Goal: Navigation & Orientation: Find specific page/section

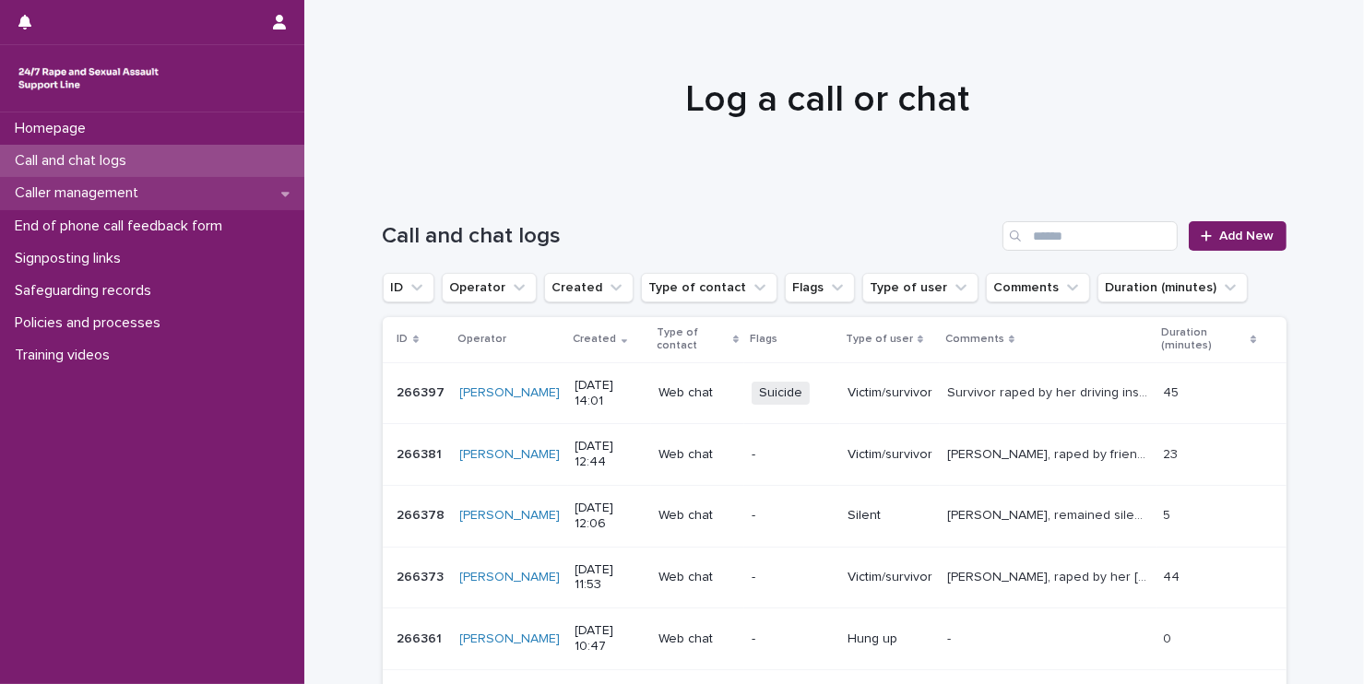
click at [118, 199] on p "Caller management" at bounding box center [80, 193] width 146 height 18
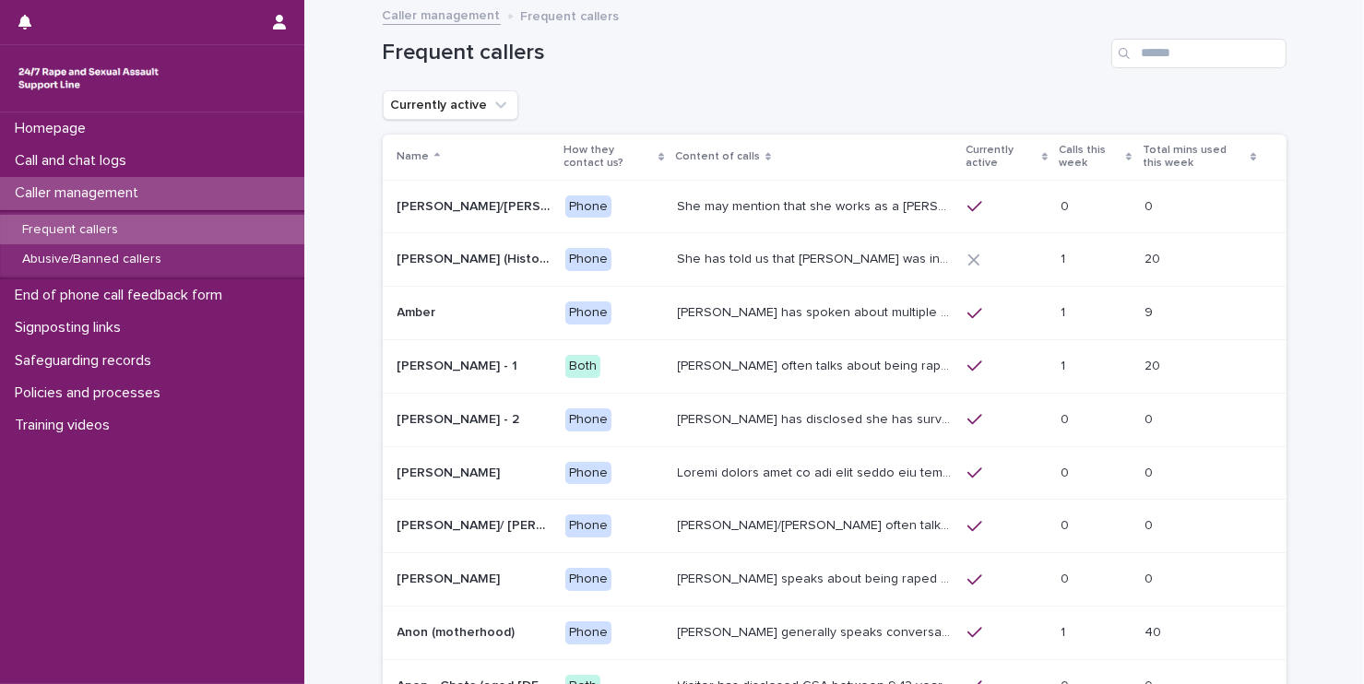
click at [774, 362] on p "[PERSON_NAME] often talks about being raped a night before or [DATE] or a month…" at bounding box center [817, 364] width 279 height 19
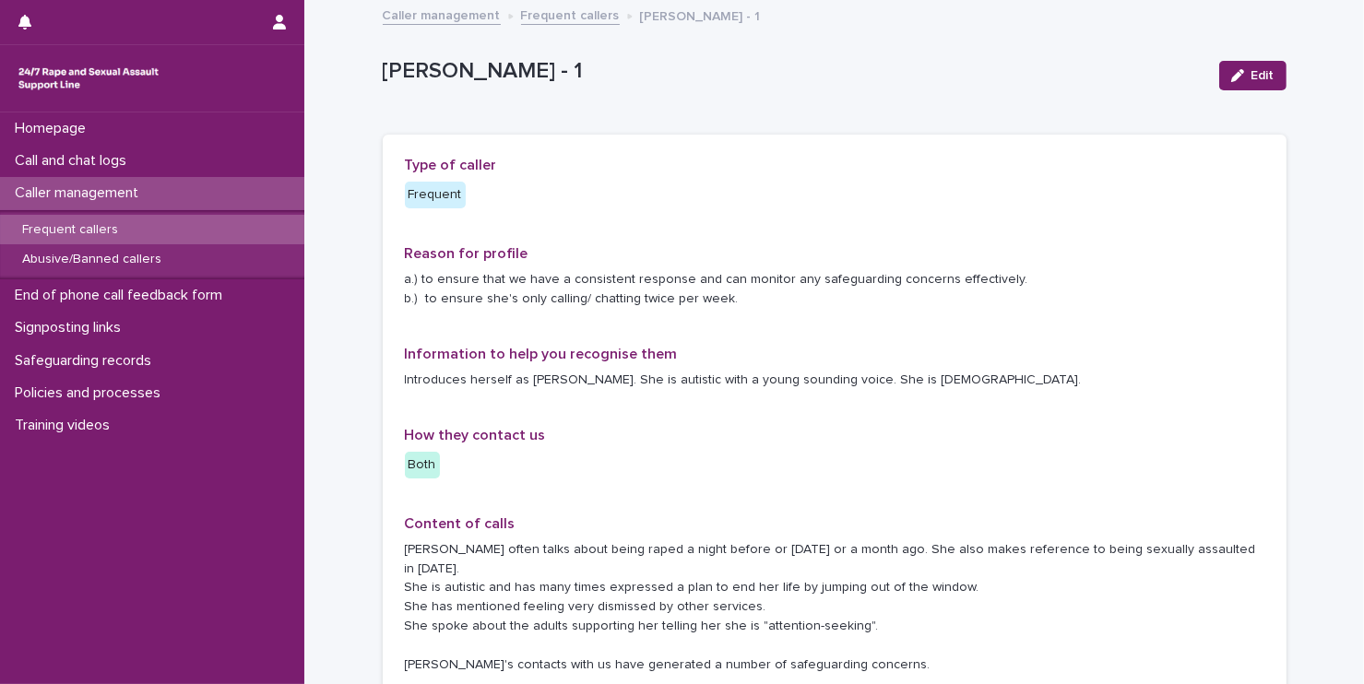
click at [103, 233] on p "Frequent callers" at bounding box center [69, 230] width 125 height 16
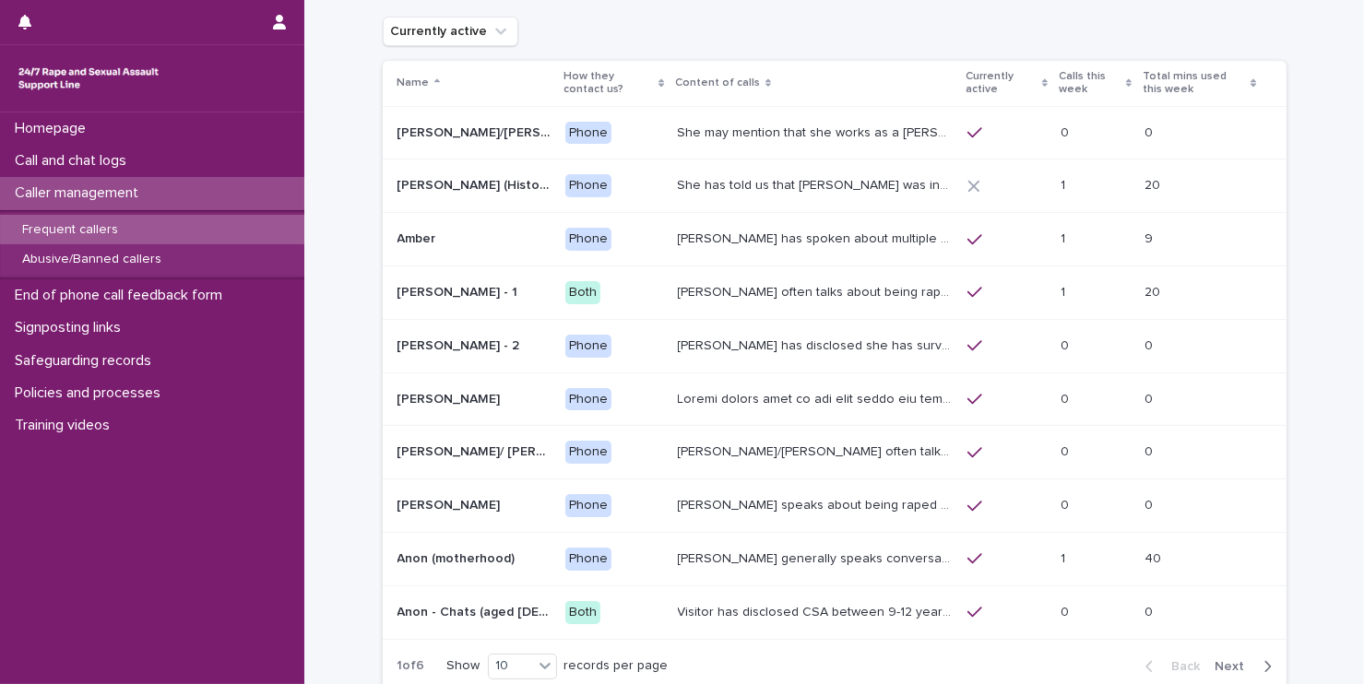
scroll to position [111, 0]
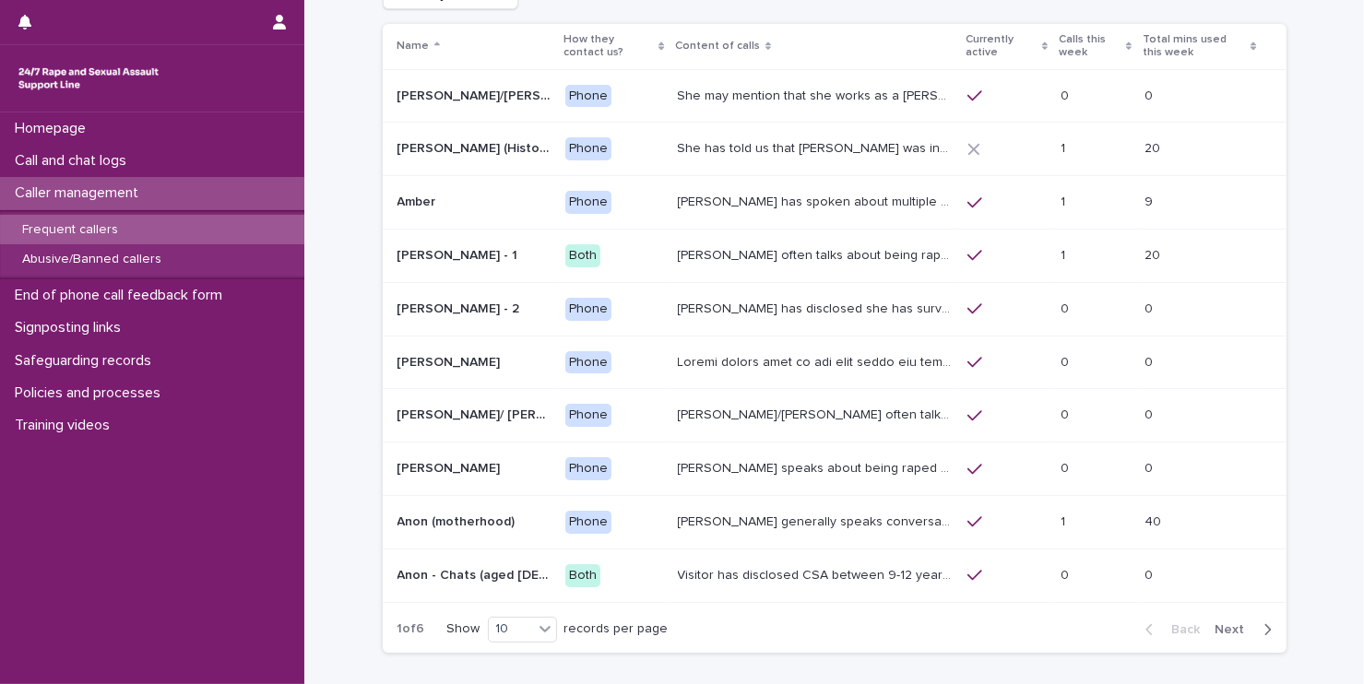
click at [1264, 626] on icon "button" at bounding box center [1268, 630] width 8 height 17
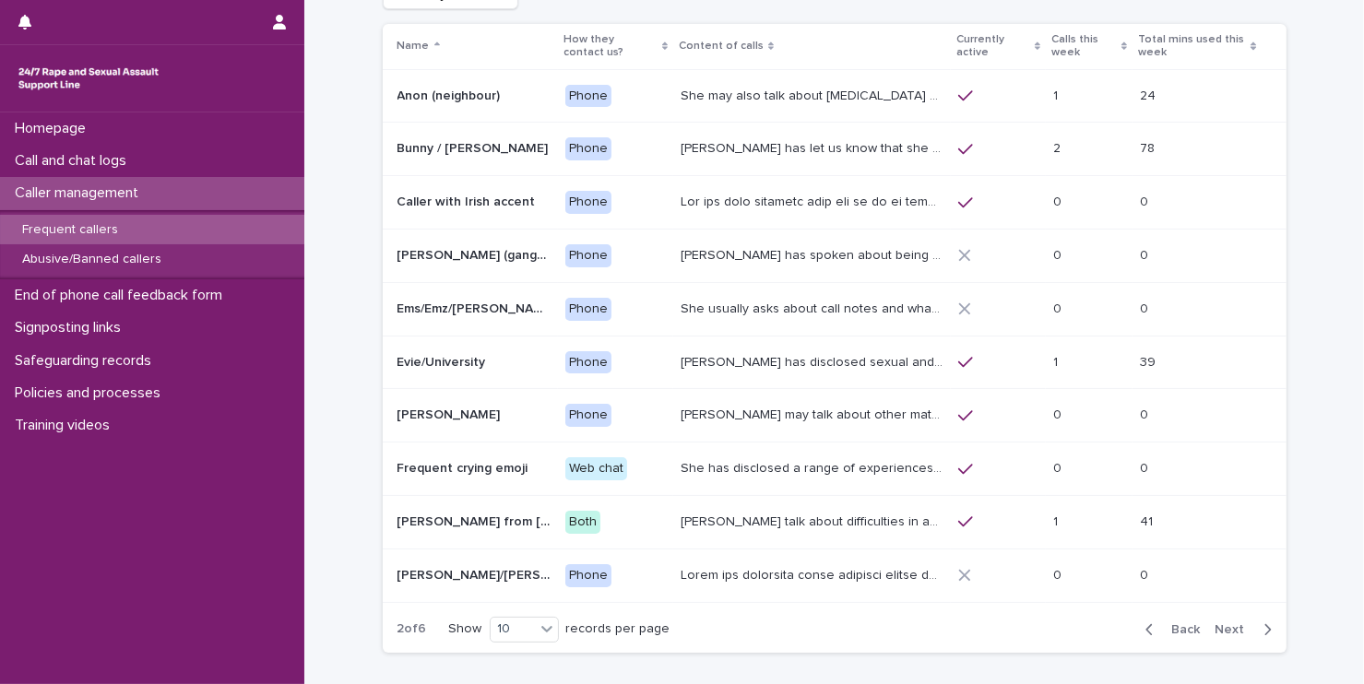
click at [1264, 632] on icon "button" at bounding box center [1268, 630] width 8 height 17
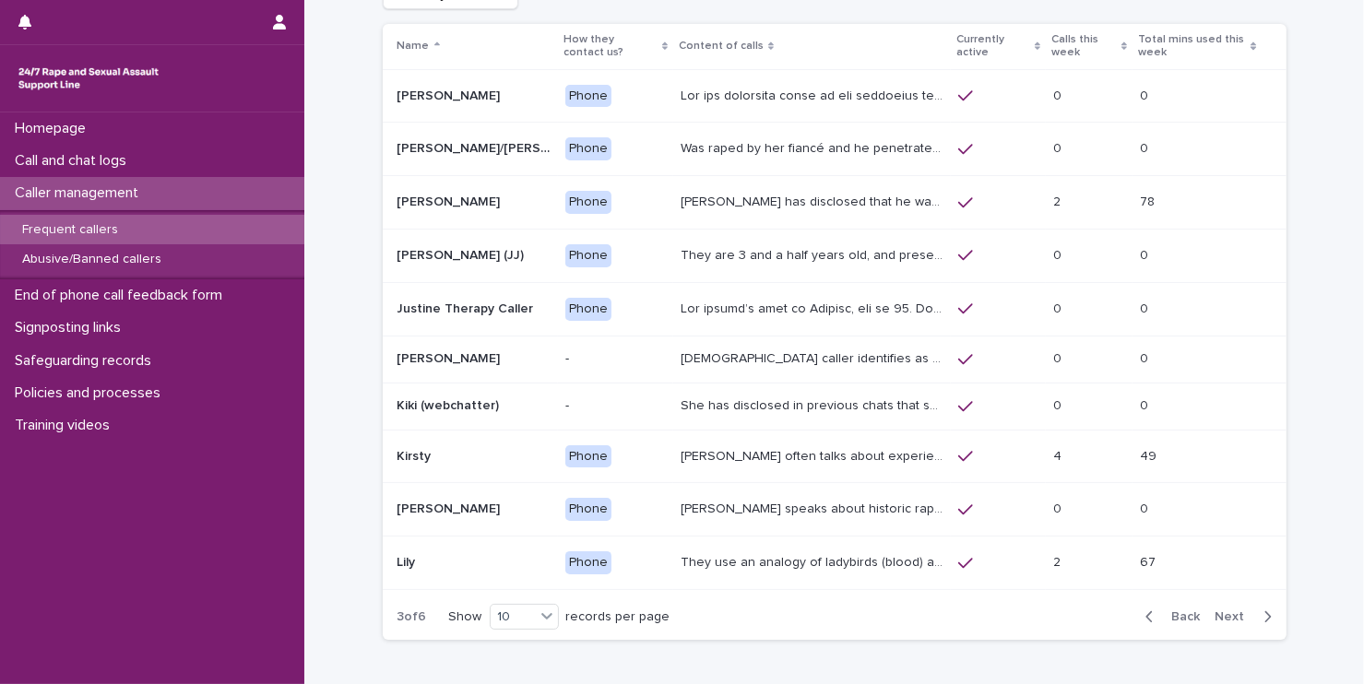
scroll to position [104, 0]
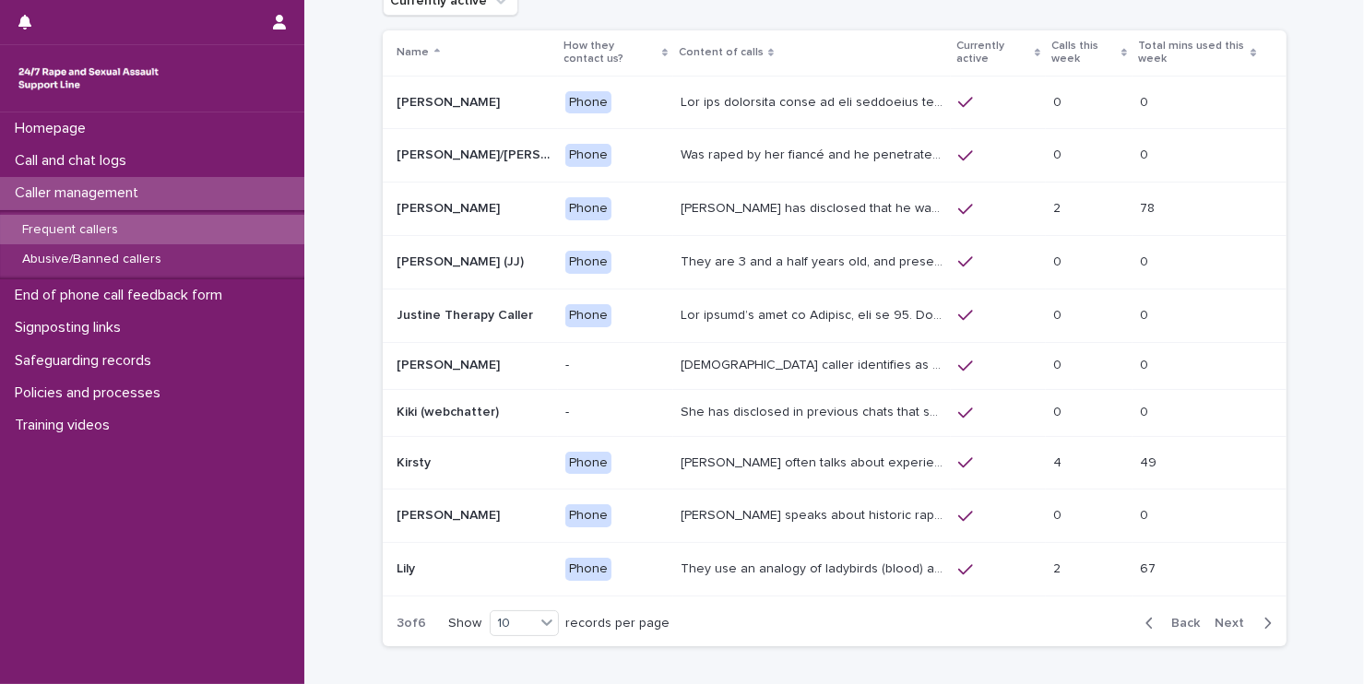
click at [1263, 632] on div "Back Next" at bounding box center [1209, 624] width 156 height 46
click at [1264, 624] on icon "button" at bounding box center [1268, 623] width 8 height 17
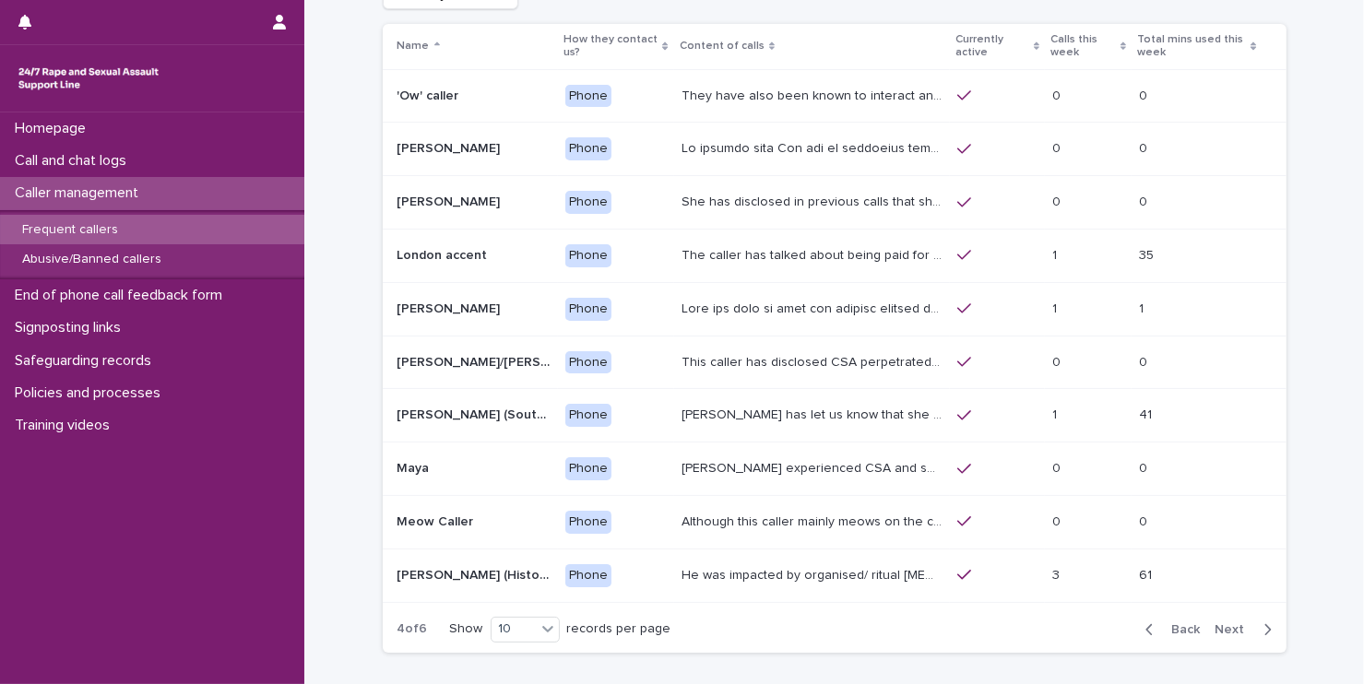
click at [1264, 627] on icon "button" at bounding box center [1268, 630] width 8 height 17
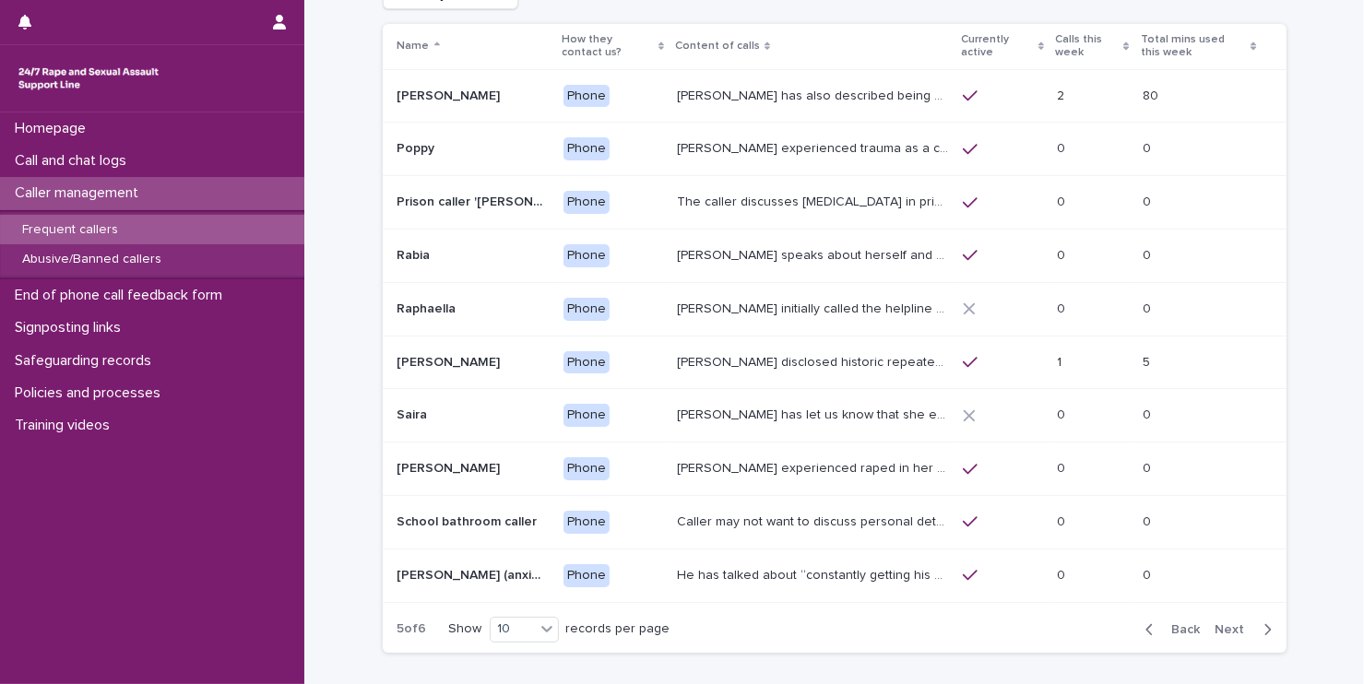
click at [1264, 627] on icon "button" at bounding box center [1268, 630] width 8 height 17
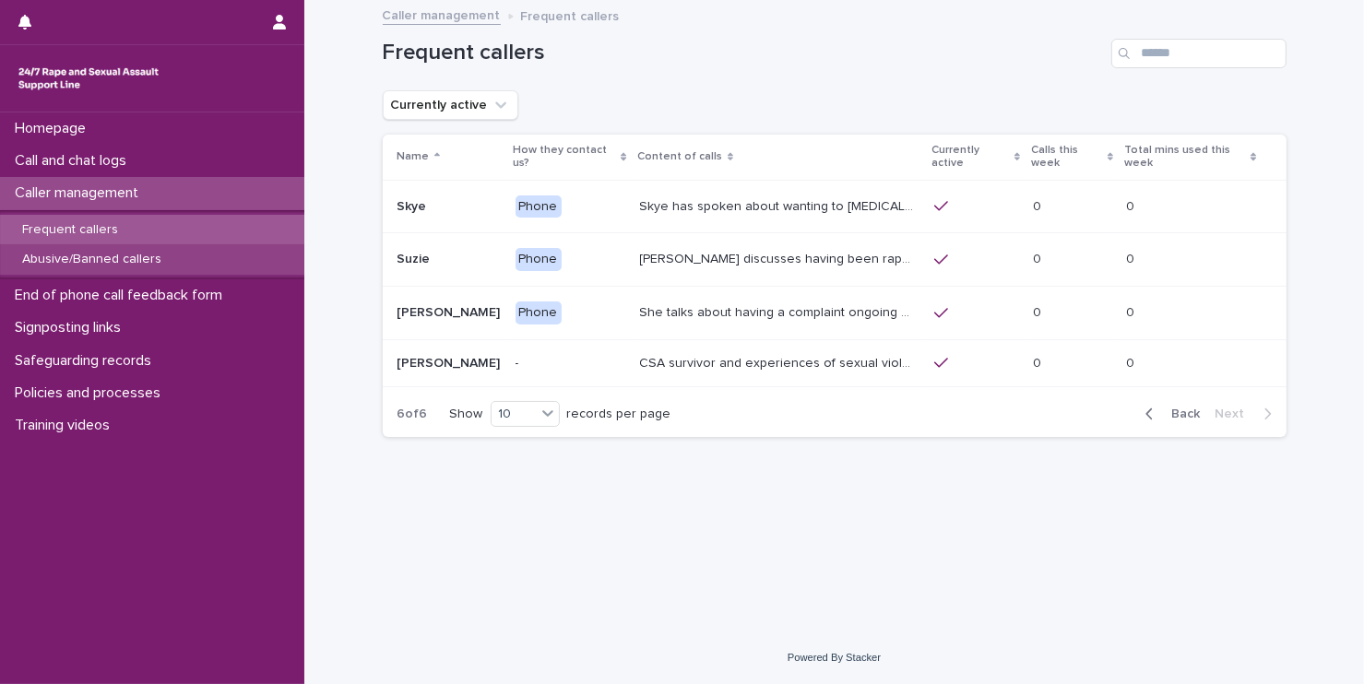
click at [51, 258] on p "Abusive/Banned callers" at bounding box center [91, 260] width 169 height 16
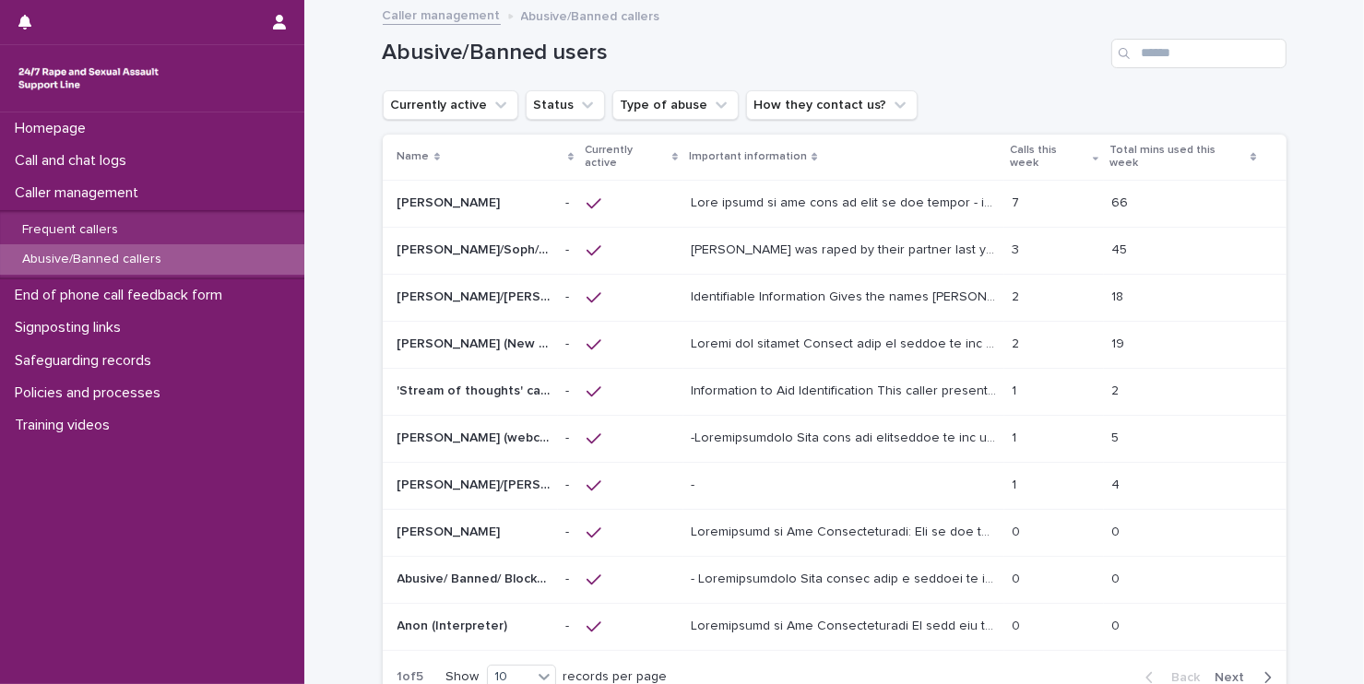
click at [1264, 670] on icon "button" at bounding box center [1268, 678] width 8 height 17
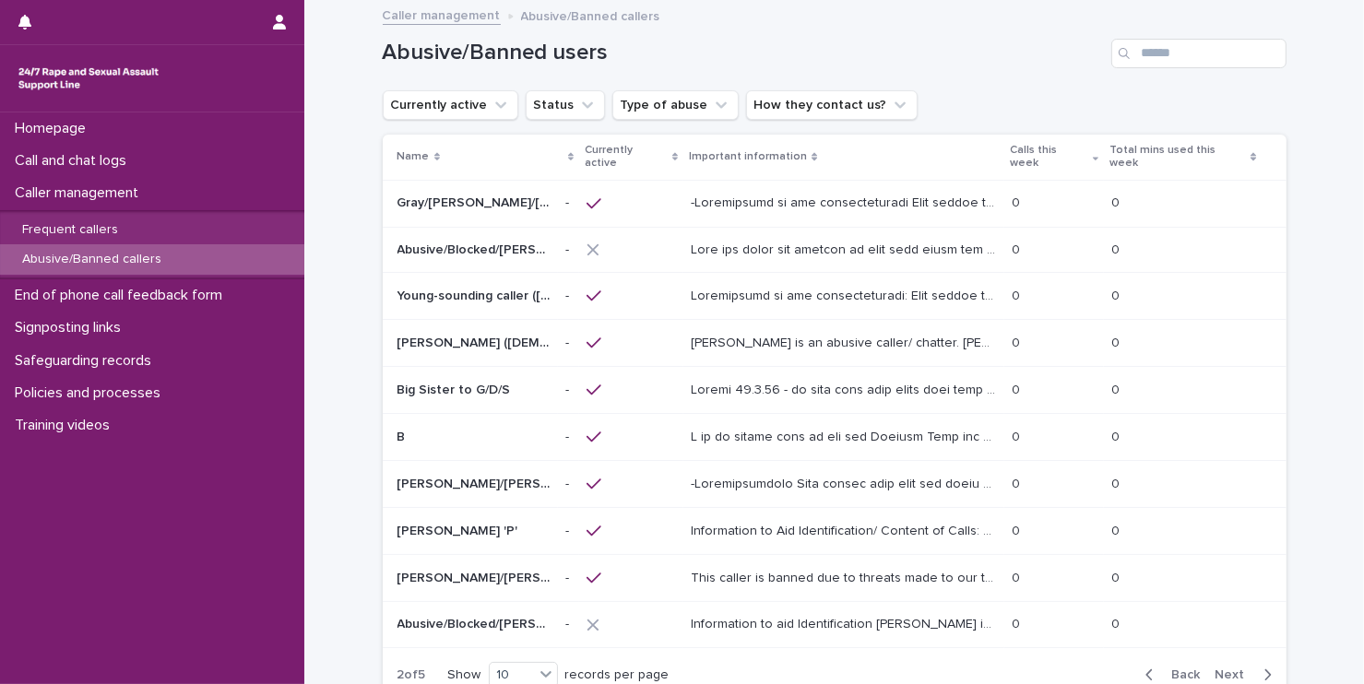
click at [1265, 670] on icon "button" at bounding box center [1268, 675] width 6 height 11
click at [1264, 668] on icon "button" at bounding box center [1268, 676] width 8 height 17
click at [791, 240] on p "Information to aid identification They have used multiple names - [PERSON_NAME]…" at bounding box center [846, 248] width 311 height 19
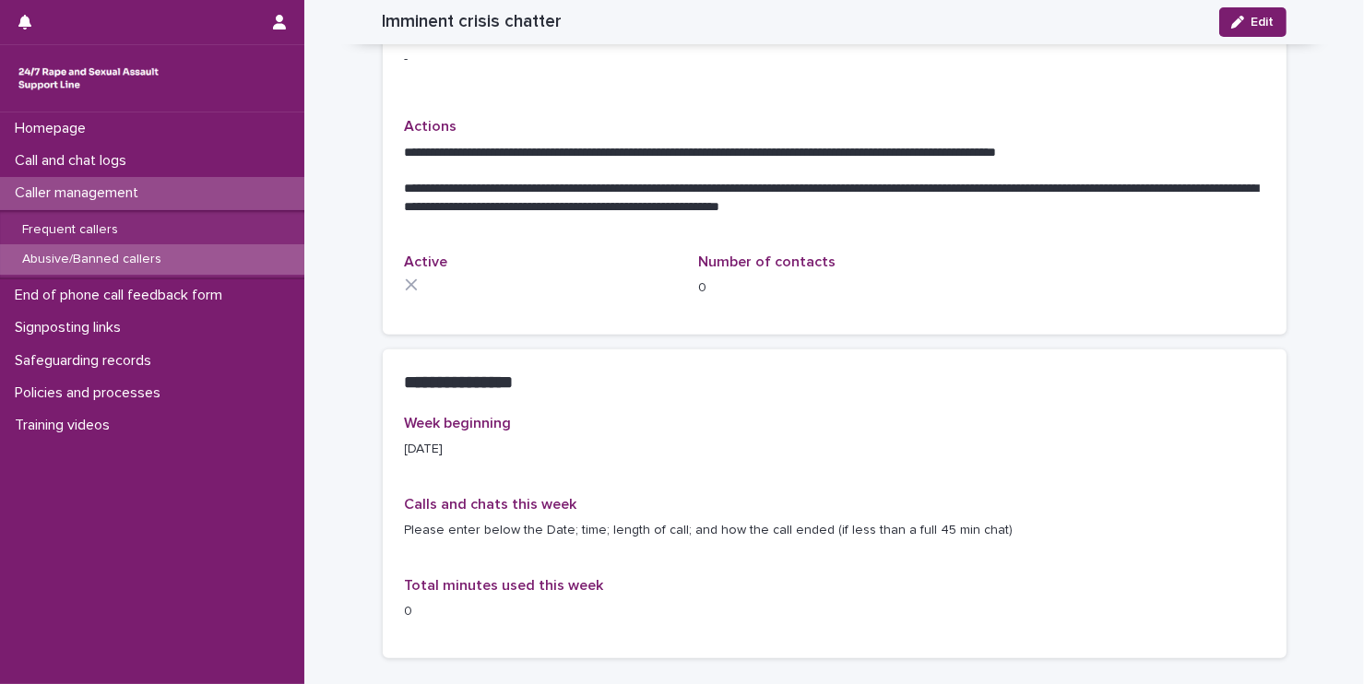
scroll to position [1045, 0]
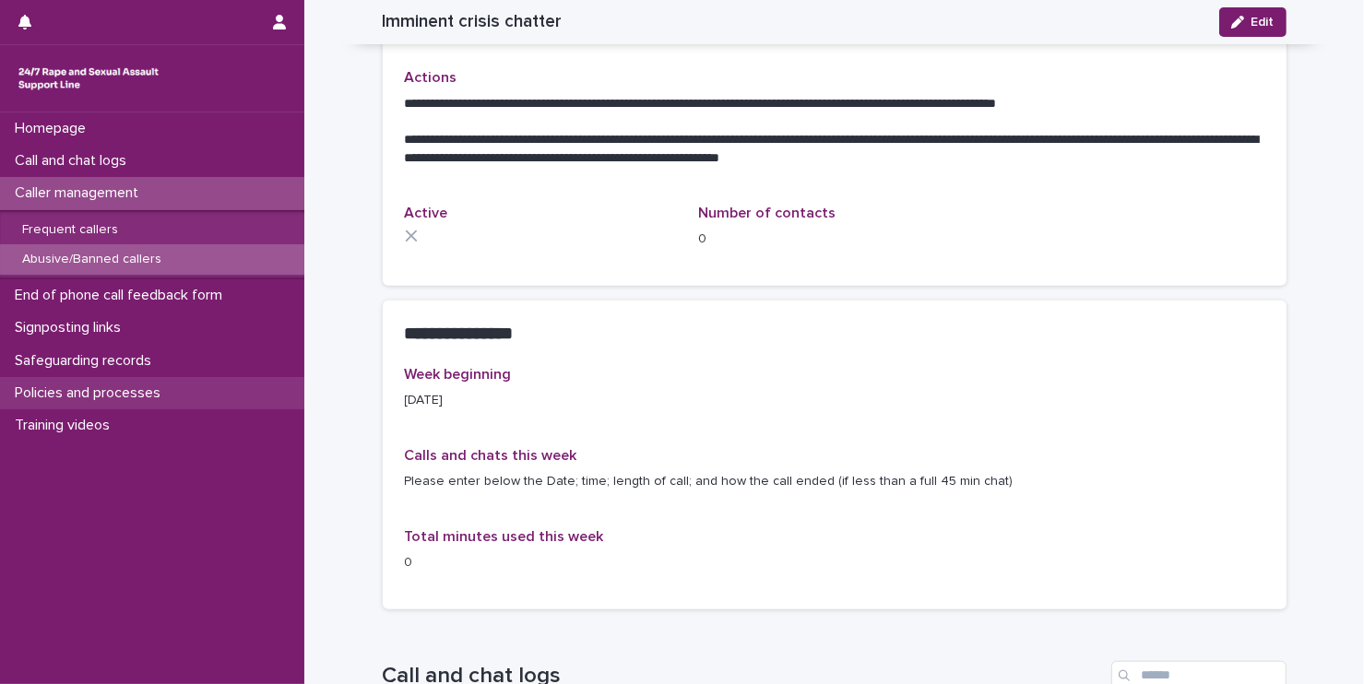
click at [123, 391] on p "Policies and processes" at bounding box center [91, 394] width 168 height 18
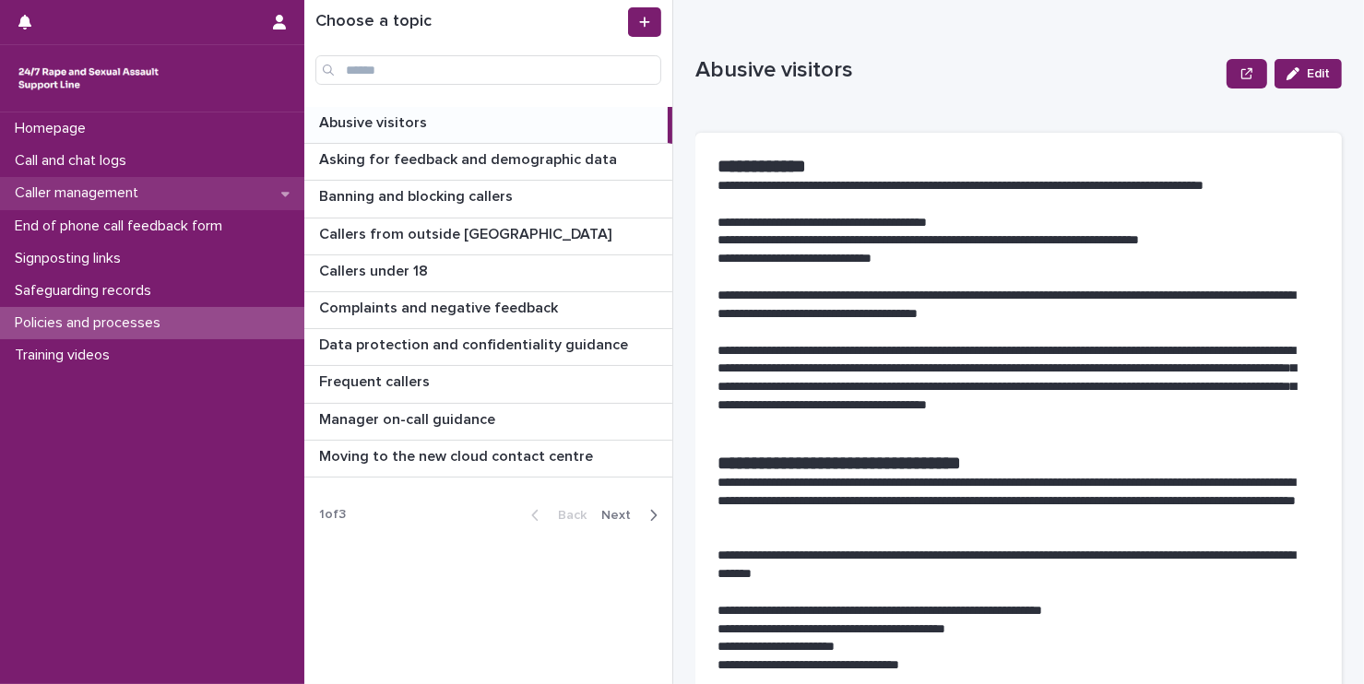
click at [53, 187] on p "Caller management" at bounding box center [80, 193] width 146 height 18
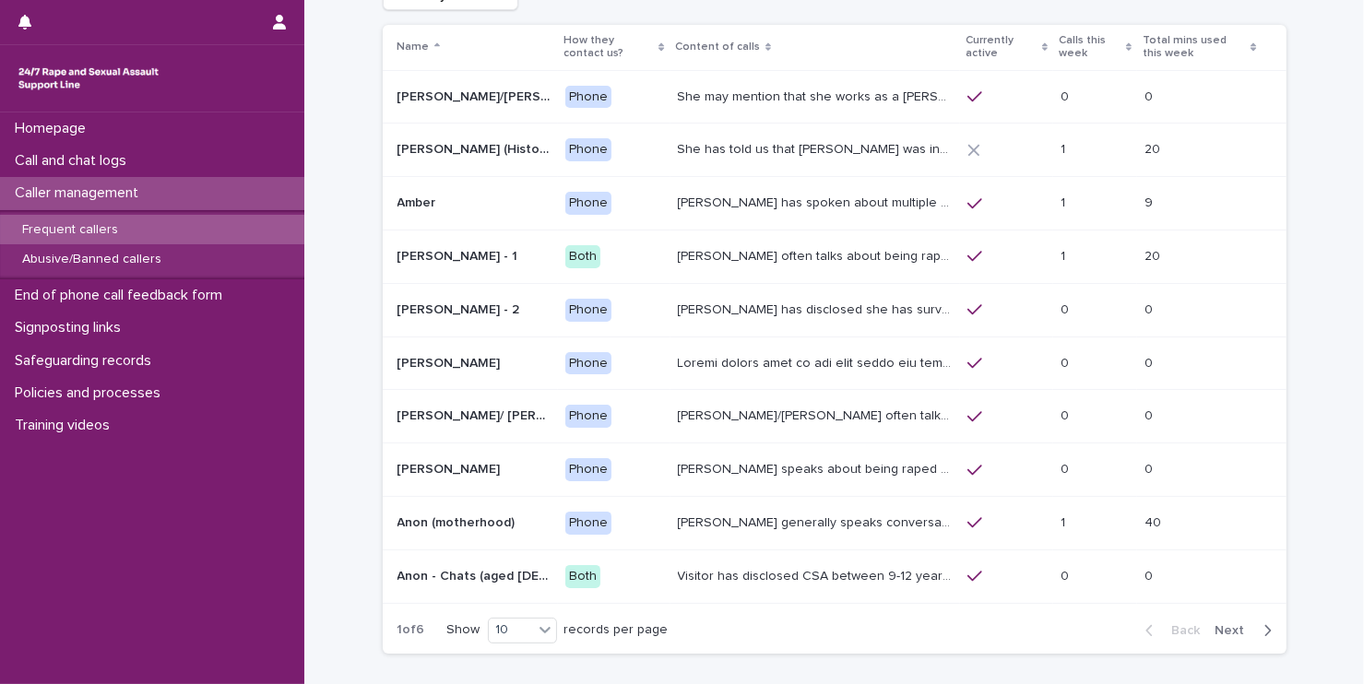
scroll to position [111, 0]
click at [1264, 632] on icon "button" at bounding box center [1268, 630] width 8 height 17
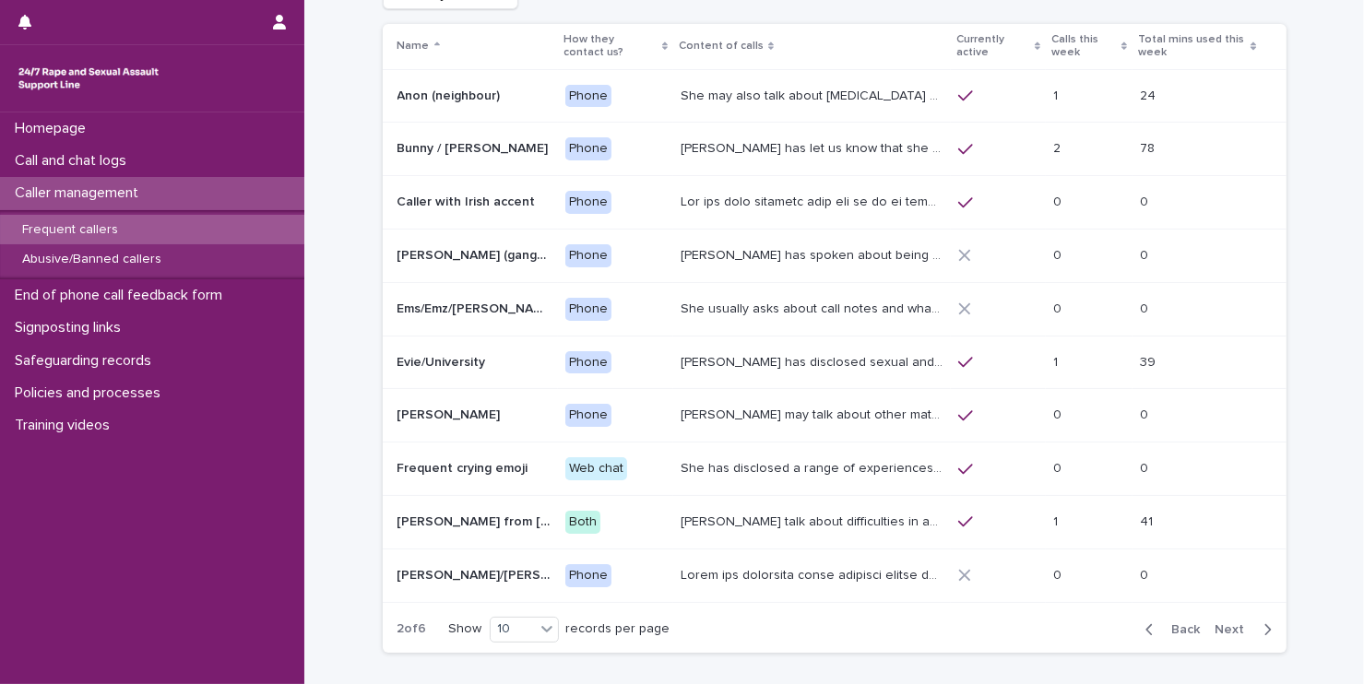
click at [1264, 633] on icon "button" at bounding box center [1268, 630] width 8 height 17
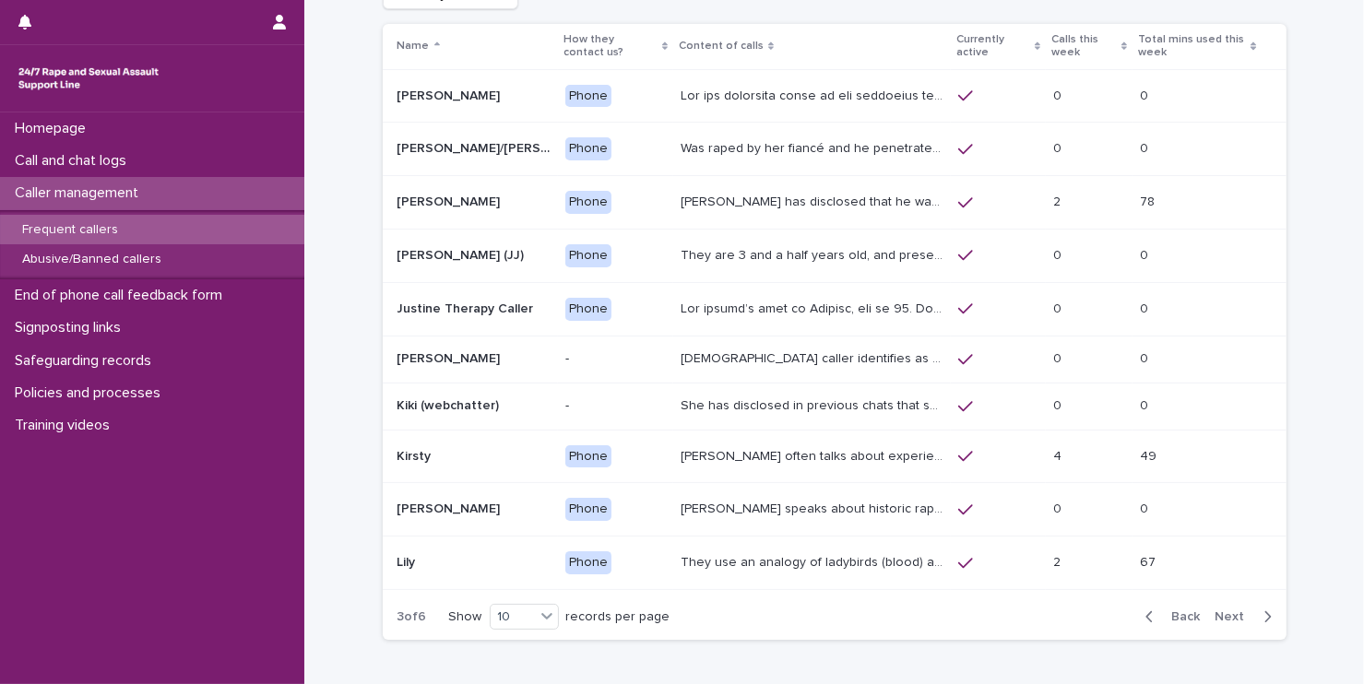
scroll to position [104, 0]
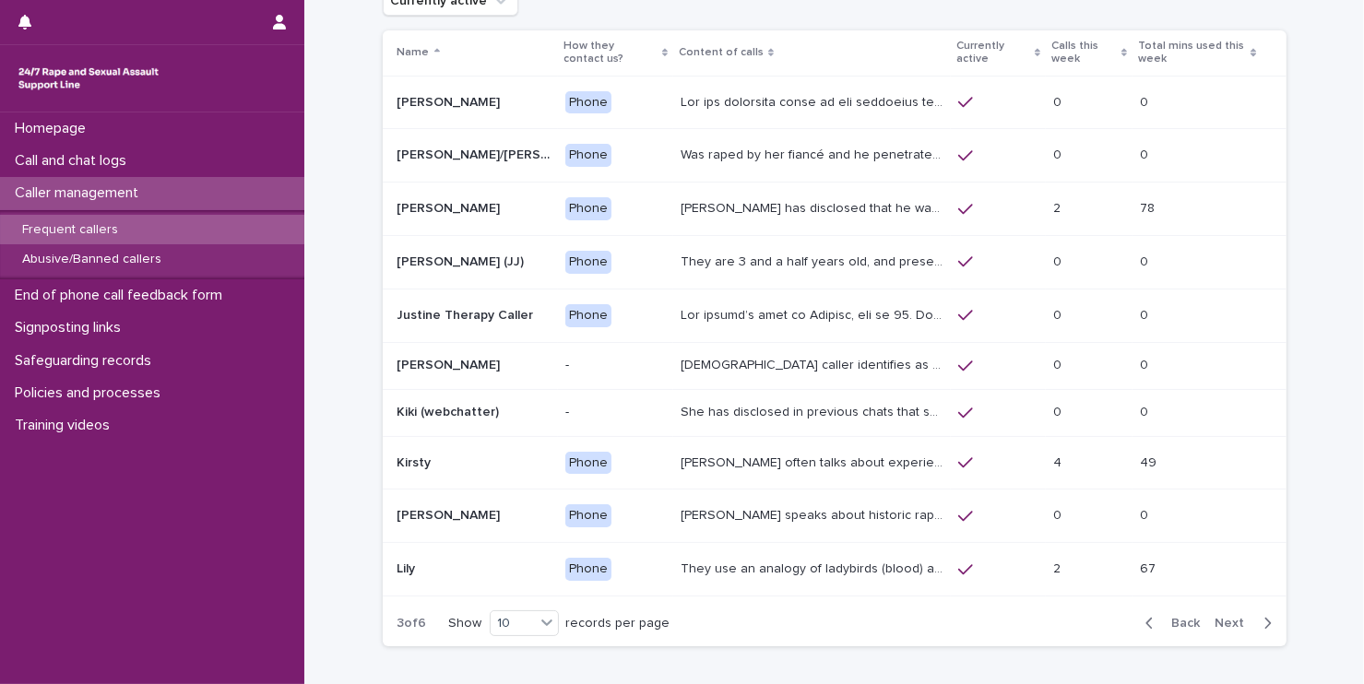
click at [1257, 633] on div "Back Next" at bounding box center [1209, 624] width 156 height 46
click at [1264, 621] on icon "button" at bounding box center [1268, 623] width 8 height 17
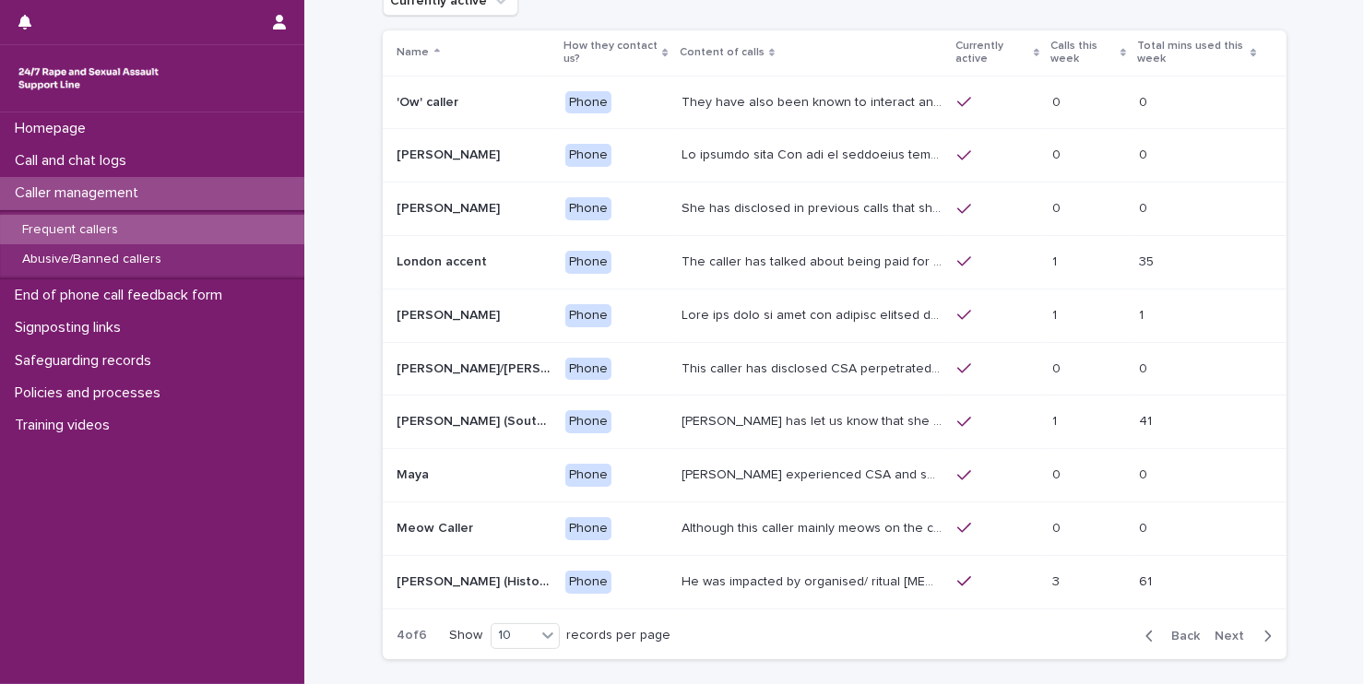
scroll to position [111, 0]
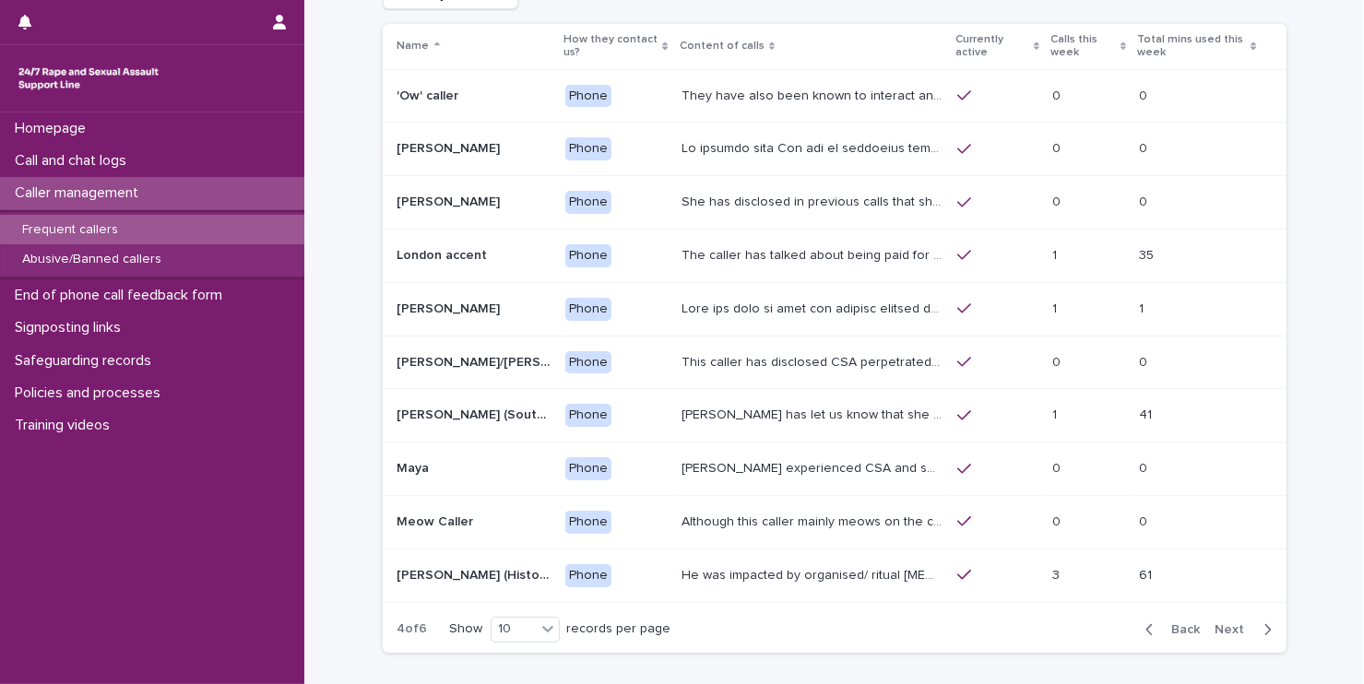
click at [1264, 622] on icon "button" at bounding box center [1268, 630] width 8 height 17
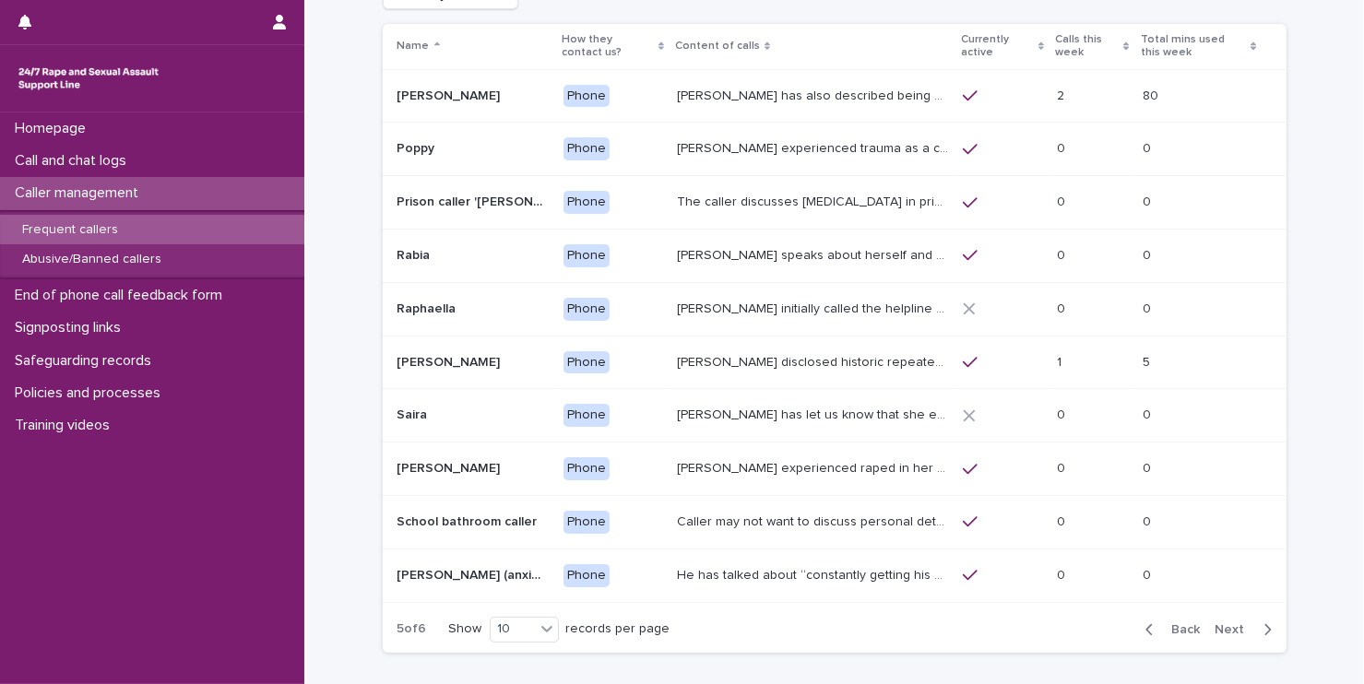
click at [1264, 628] on icon "button" at bounding box center [1268, 630] width 8 height 17
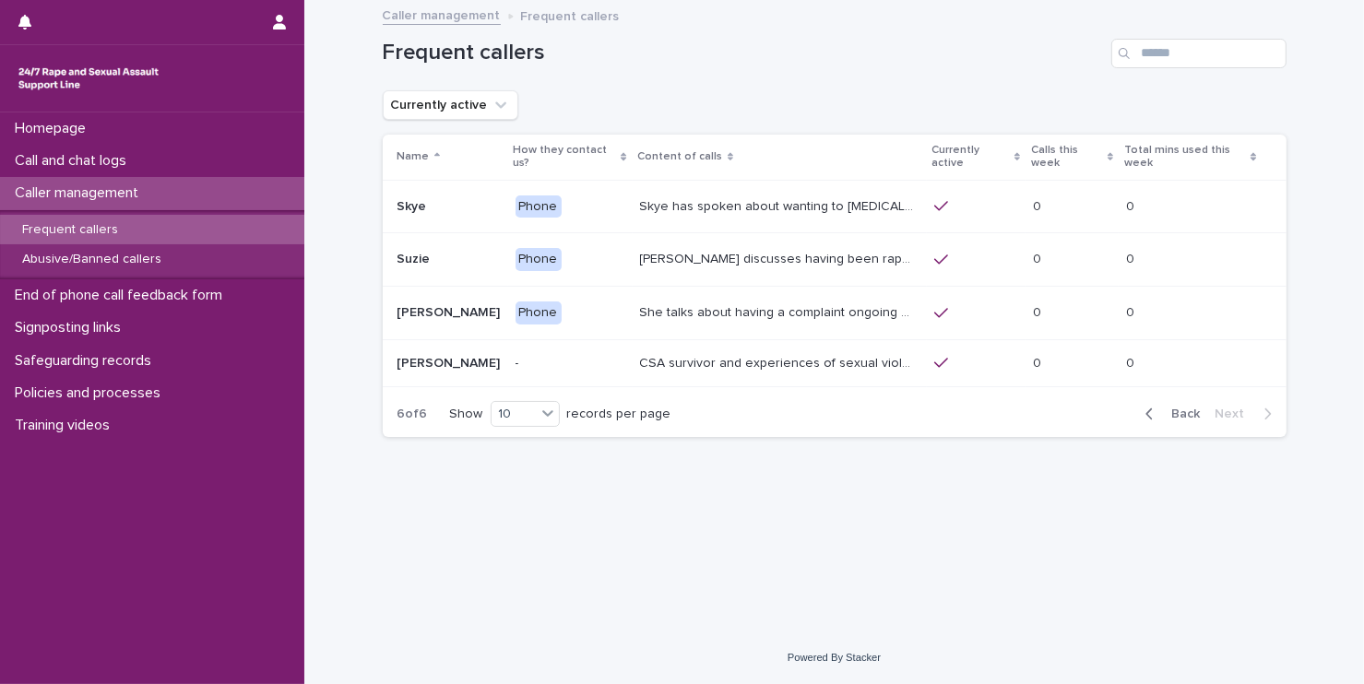
click at [684, 196] on p "Skye has spoken about wanting to [MEDICAL_DATA], or having self-harmed. They ma…" at bounding box center [781, 205] width 283 height 19
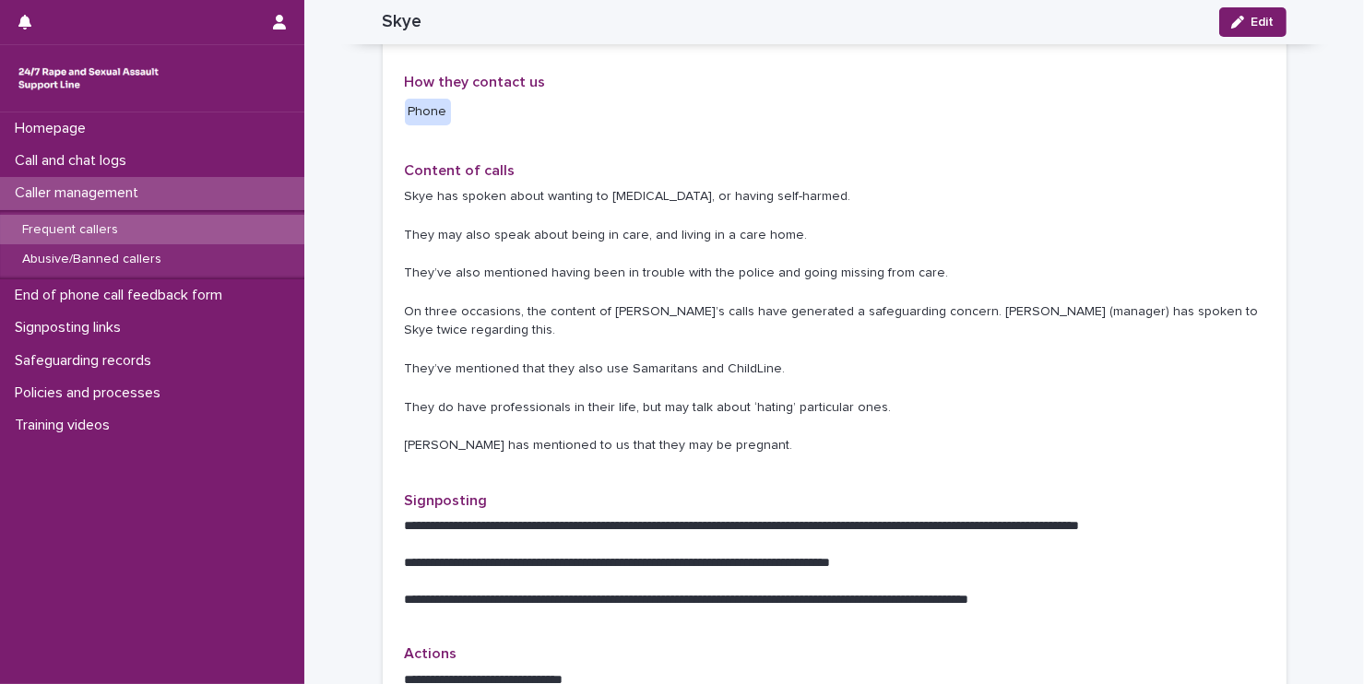
scroll to position [443, 0]
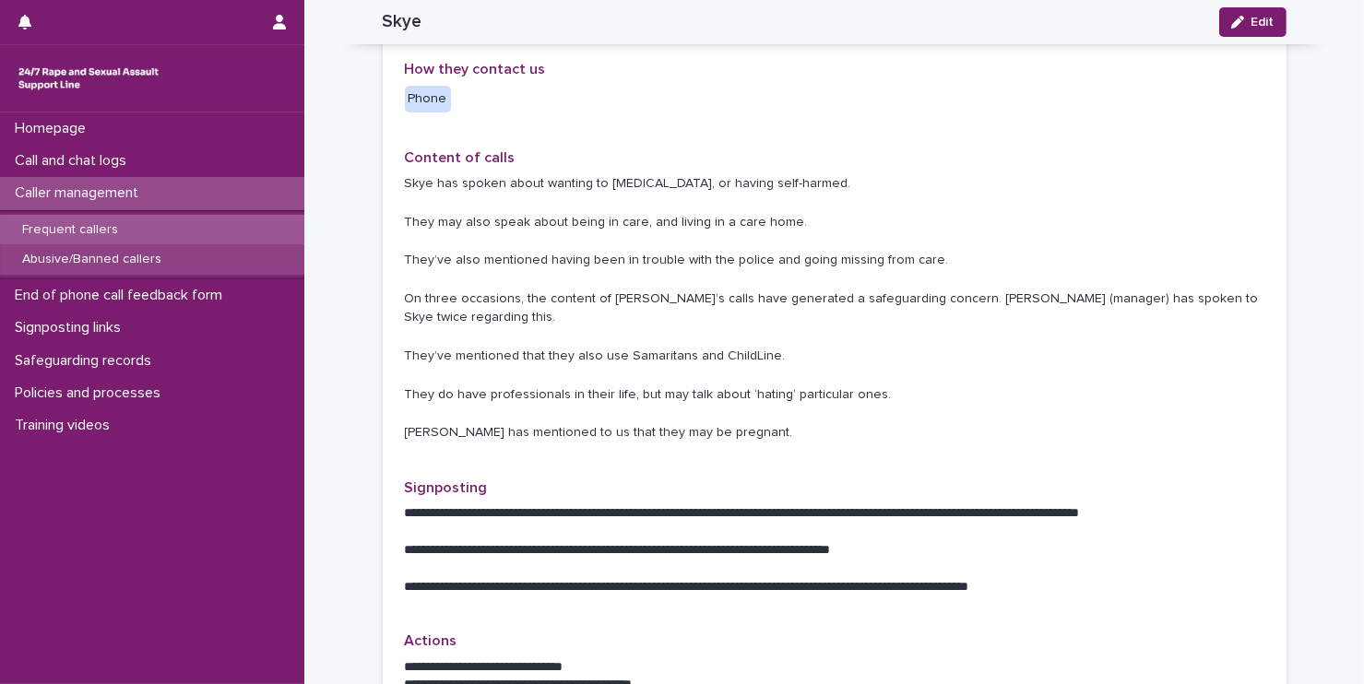
click at [97, 263] on p "Abusive/Banned callers" at bounding box center [91, 260] width 169 height 16
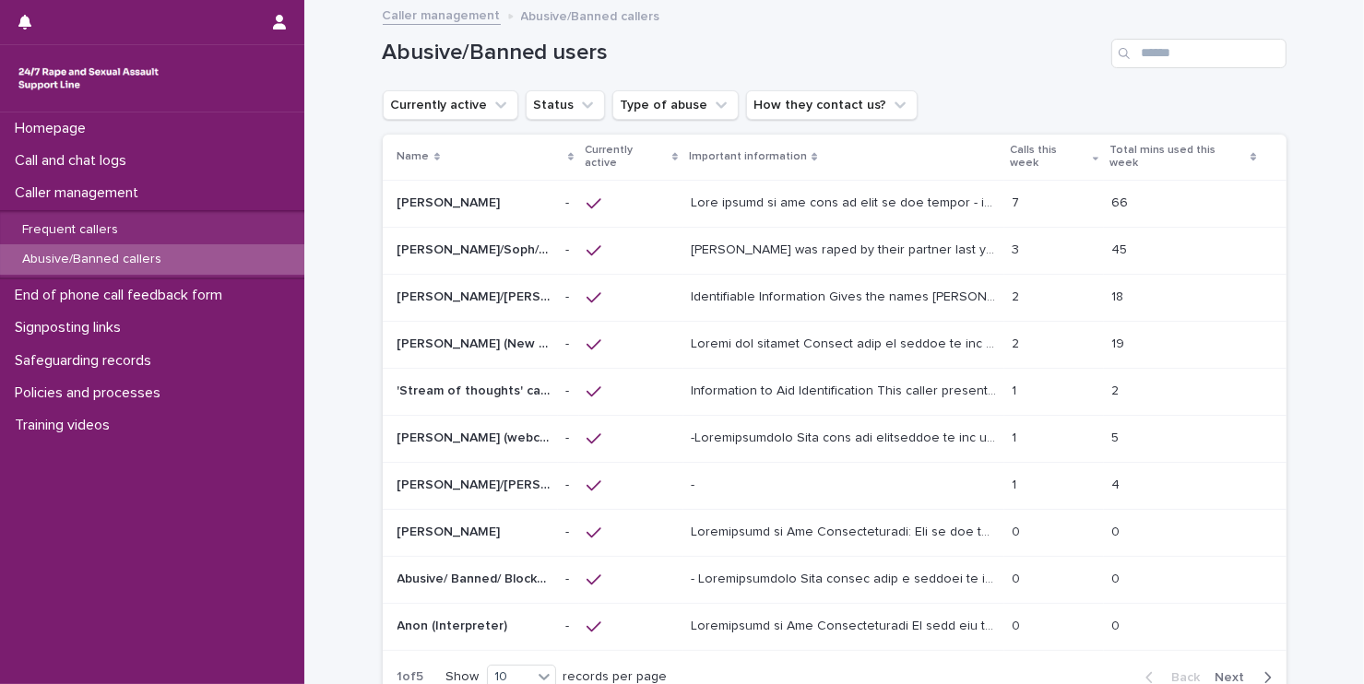
click at [1264, 670] on icon "button" at bounding box center [1268, 678] width 8 height 17
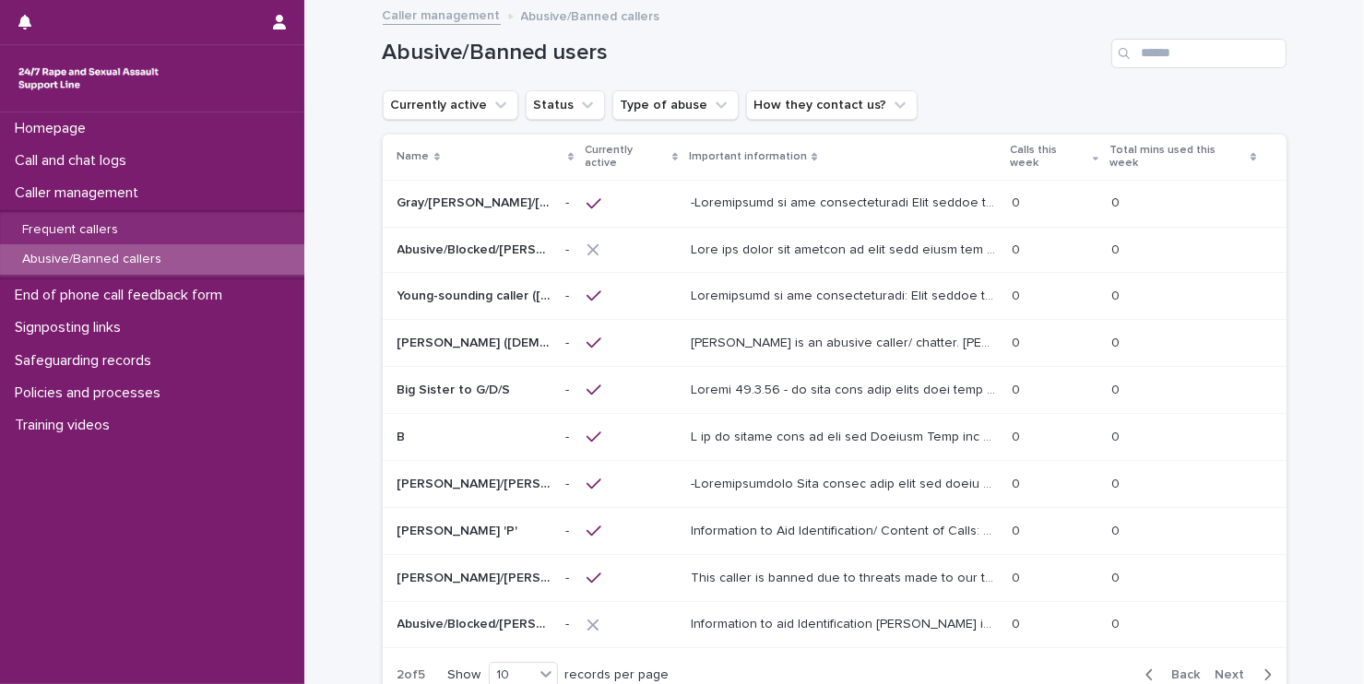
click at [1265, 670] on icon "button" at bounding box center [1268, 675] width 6 height 11
click at [1264, 668] on icon "button" at bounding box center [1268, 676] width 8 height 17
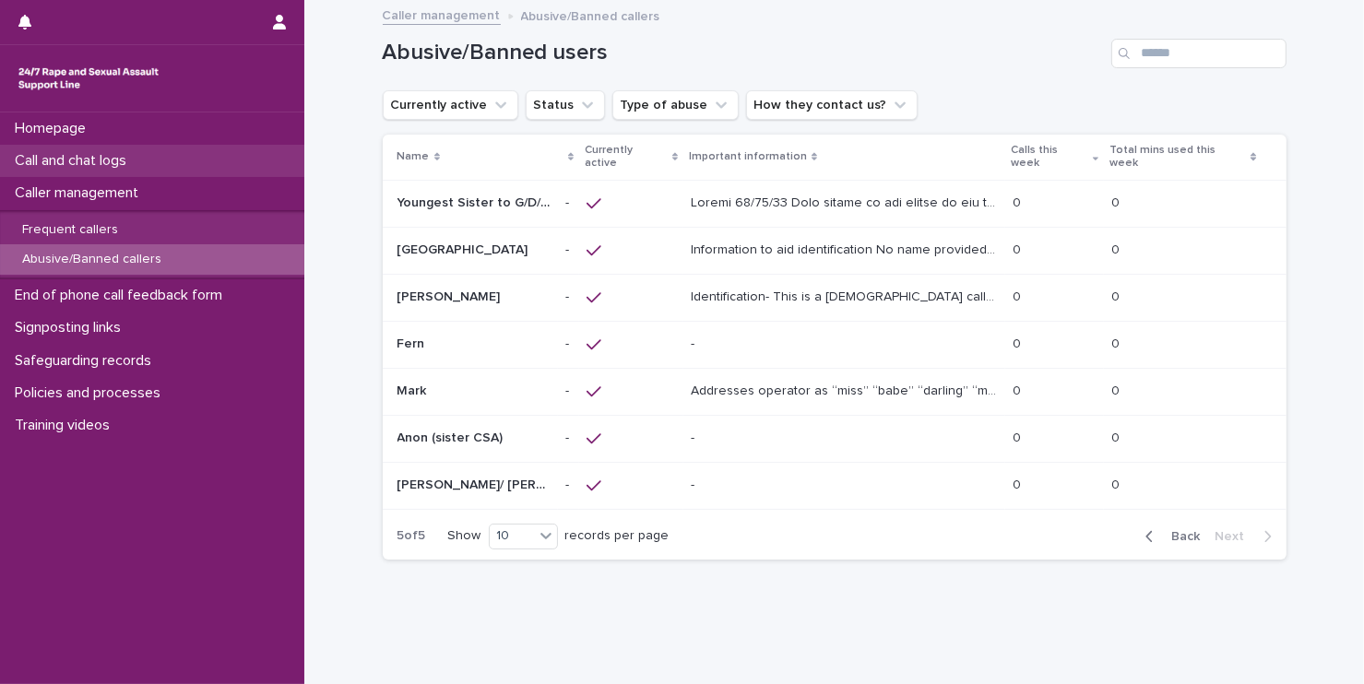
click at [55, 163] on p "Call and chat logs" at bounding box center [74, 161] width 134 height 18
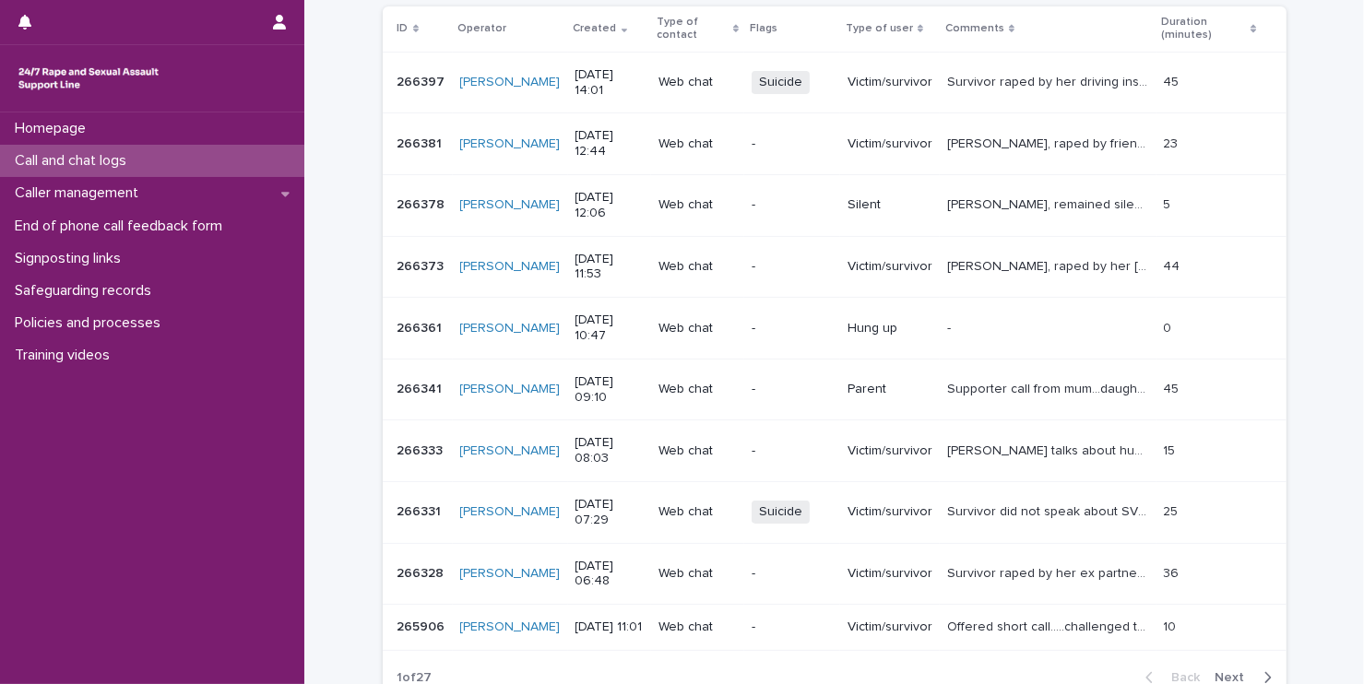
scroll to position [296, 0]
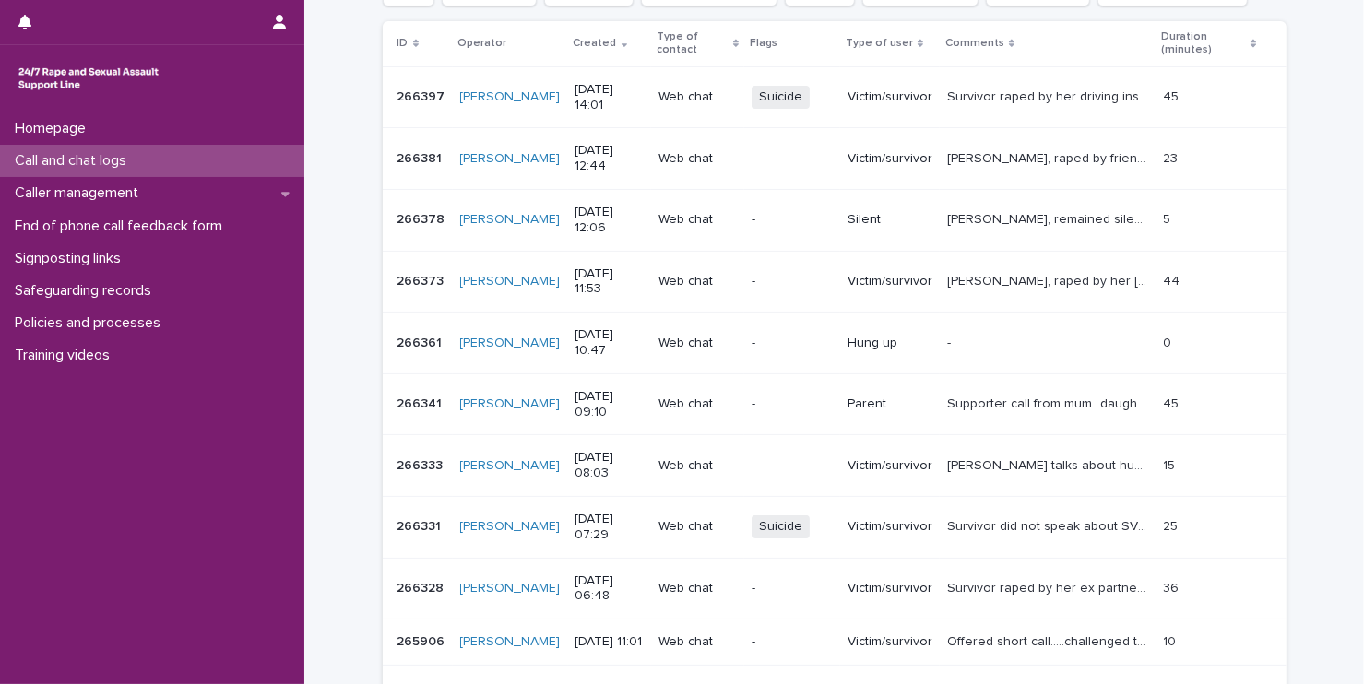
click at [1006, 580] on p "Survivor raped by her ex partner who she was with for 10 years while sleeping. …" at bounding box center [1050, 586] width 206 height 19
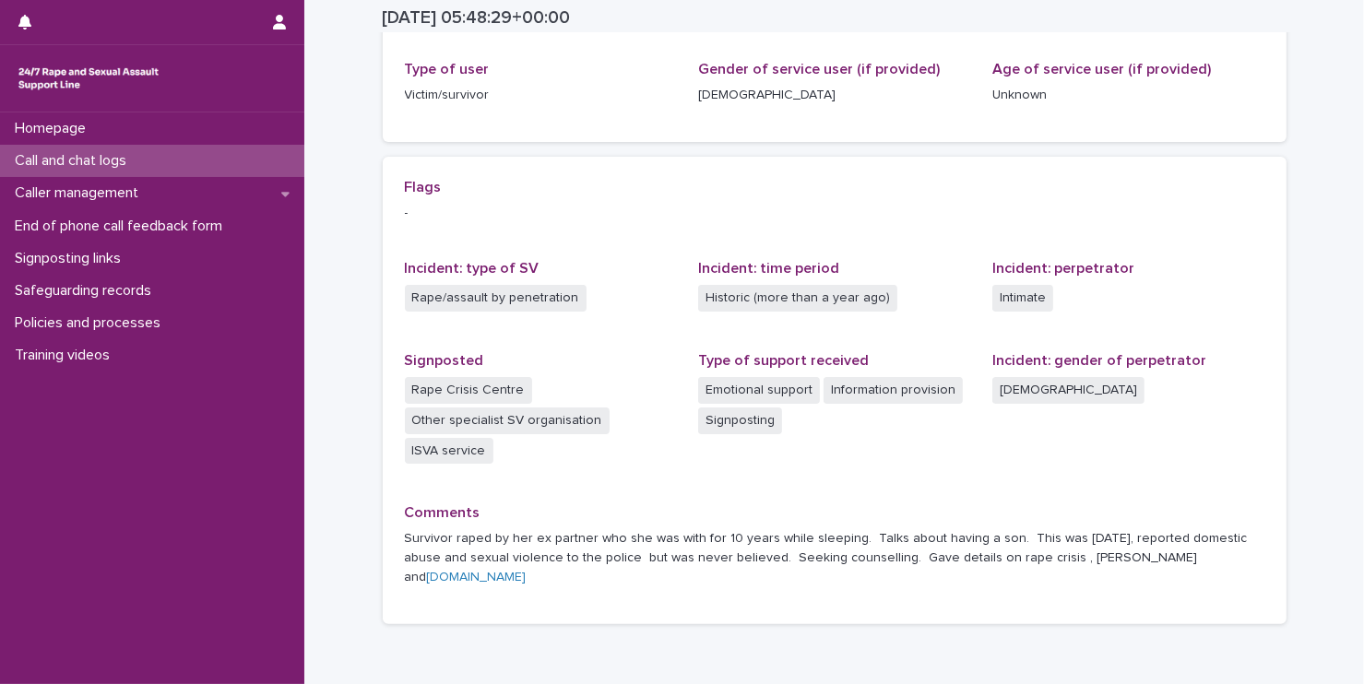
scroll to position [344, 0]
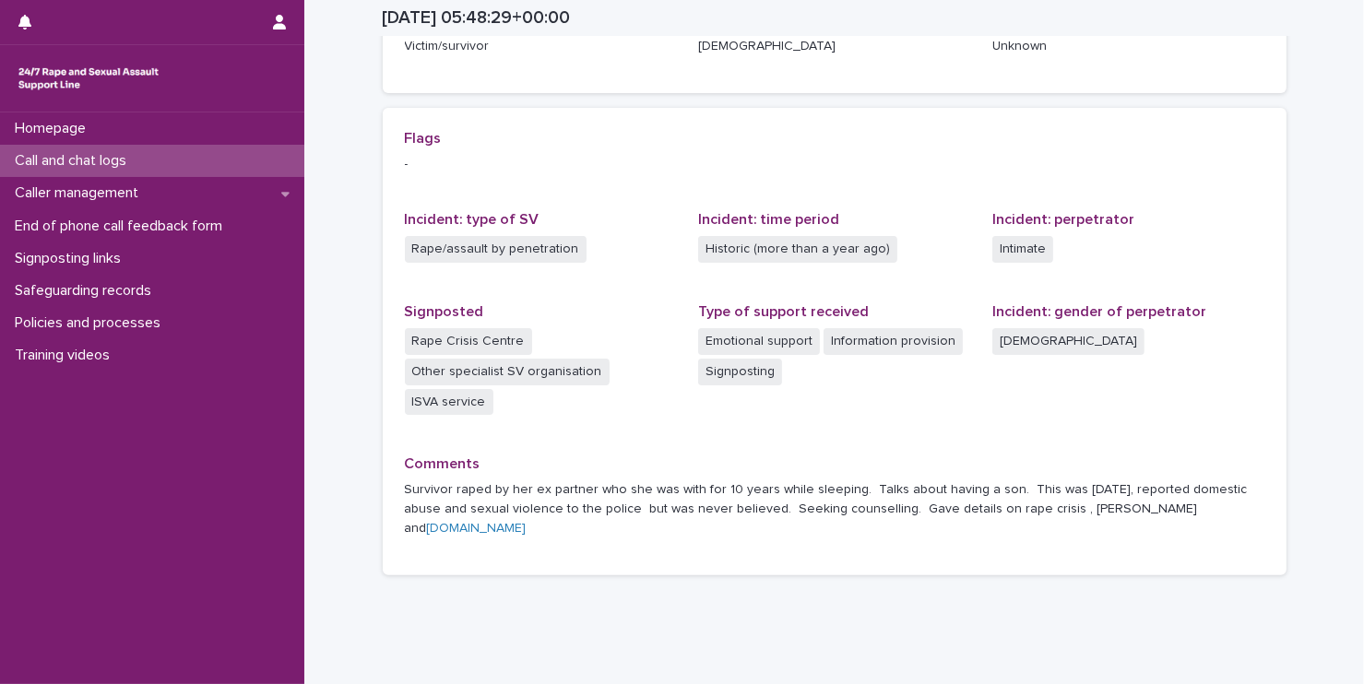
click at [1208, 213] on p "Incident: perpetrator" at bounding box center [1129, 220] width 272 height 18
click at [49, 193] on p "Caller management" at bounding box center [80, 193] width 146 height 18
